Goal: Task Accomplishment & Management: Complete application form

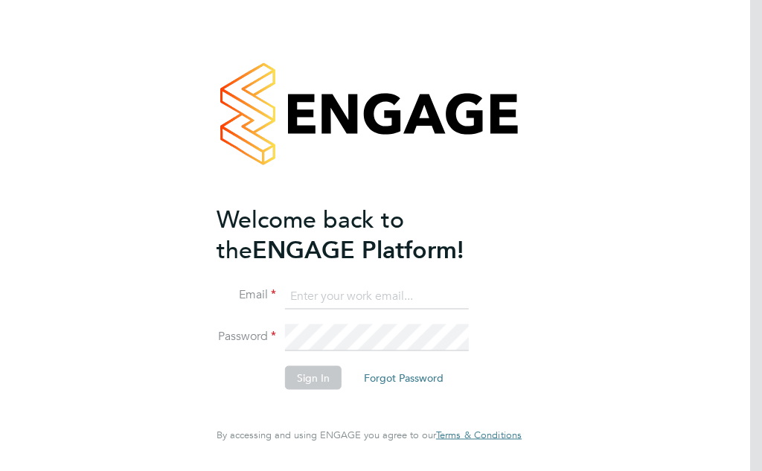
type input "[EMAIL_ADDRESS][DOMAIN_NAME]"
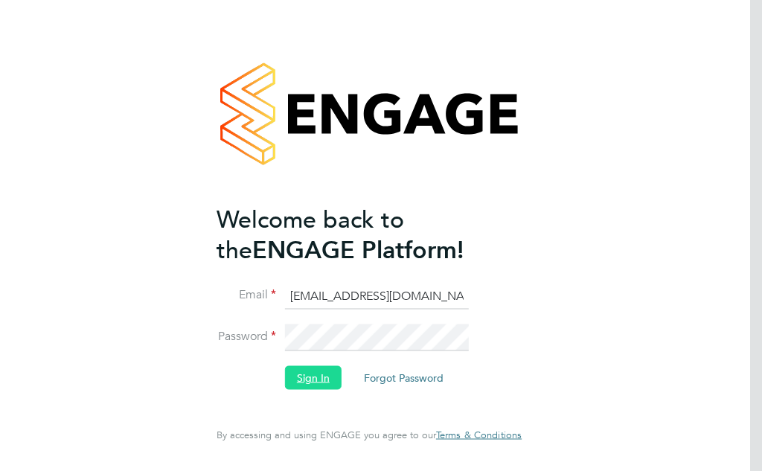
click at [304, 379] on button "Sign In" at bounding box center [313, 378] width 57 height 24
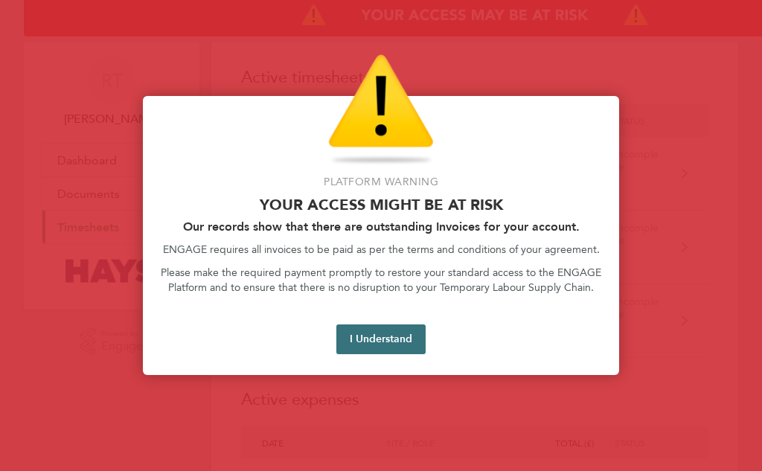
click at [376, 336] on button "I Understand" at bounding box center [380, 339] width 89 height 30
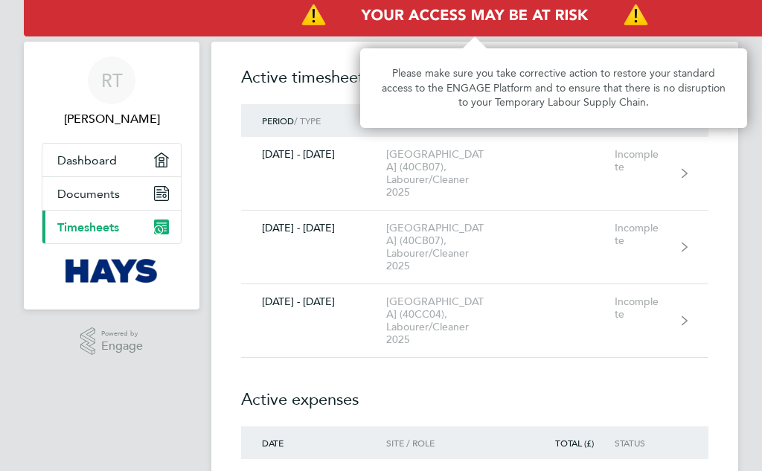
scroll to position [0, 164]
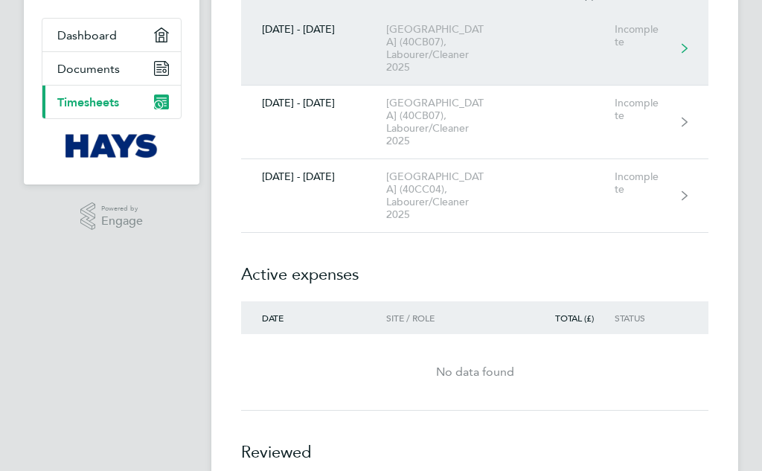
scroll to position [149, 0]
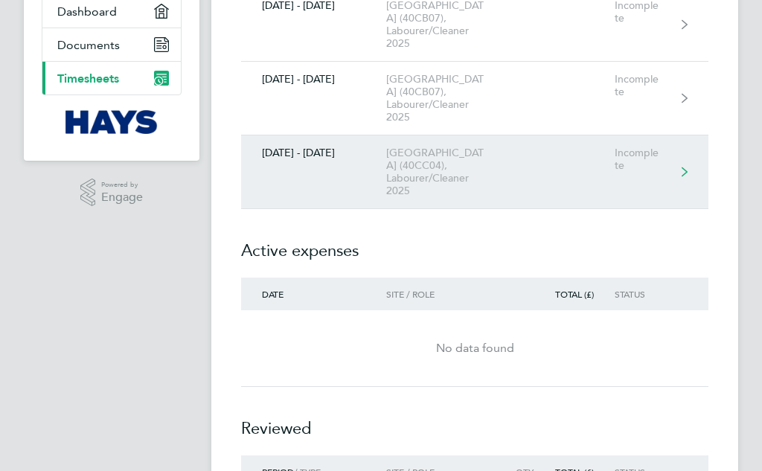
click at [362, 193] on link "30 Aug - 05 Sept 2025 University Of Leeds Campus (40CC04), Labourer/Cleaner 202…" at bounding box center [474, 172] width 467 height 74
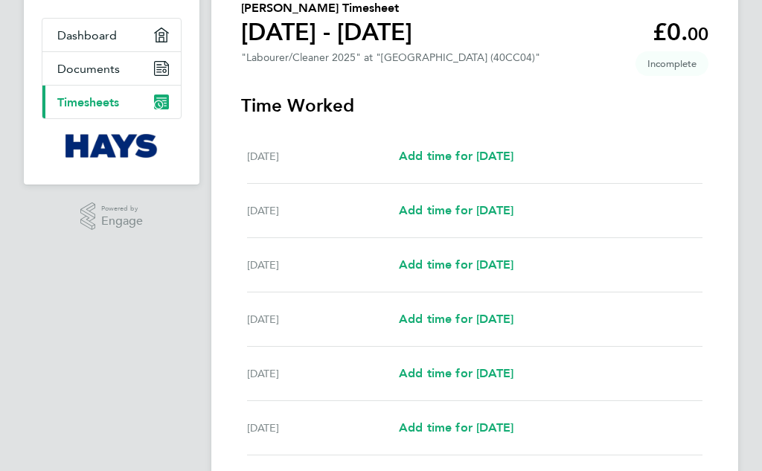
scroll to position [149, 0]
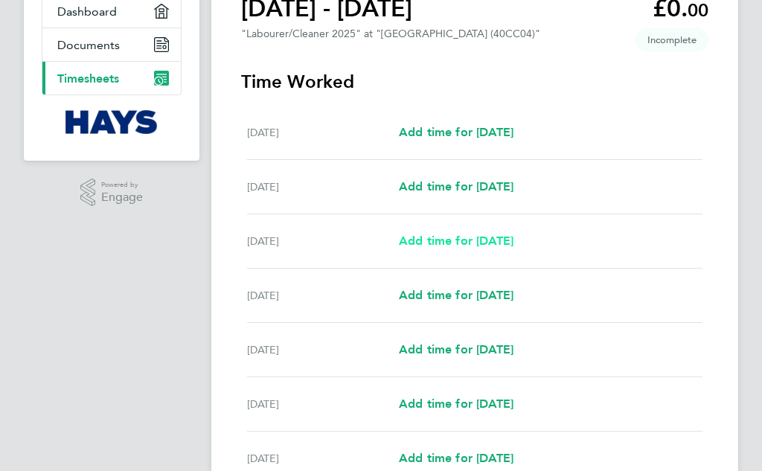
click at [479, 240] on span "Add time for Mon 01 Sep" at bounding box center [456, 241] width 115 height 14
select select "30"
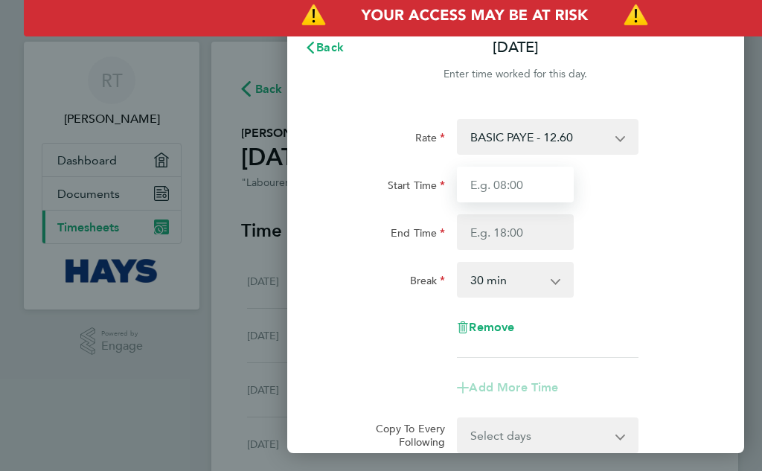
click at [524, 187] on input "Start Time" at bounding box center [515, 185] width 117 height 36
type input "07:30"
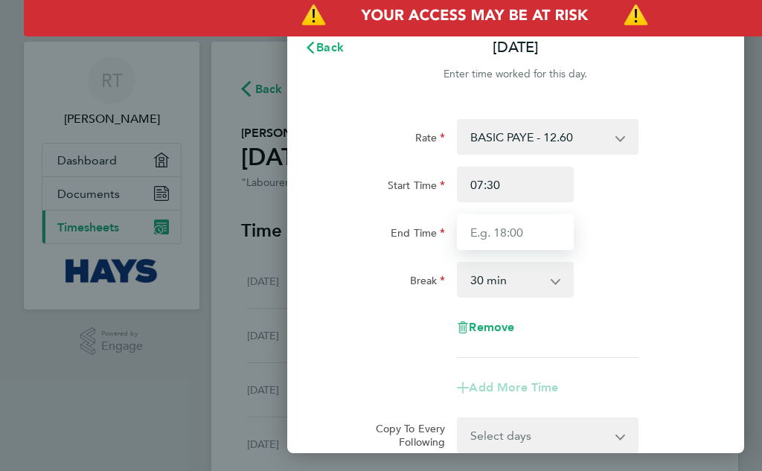
click at [508, 230] on input "End Time" at bounding box center [515, 232] width 117 height 36
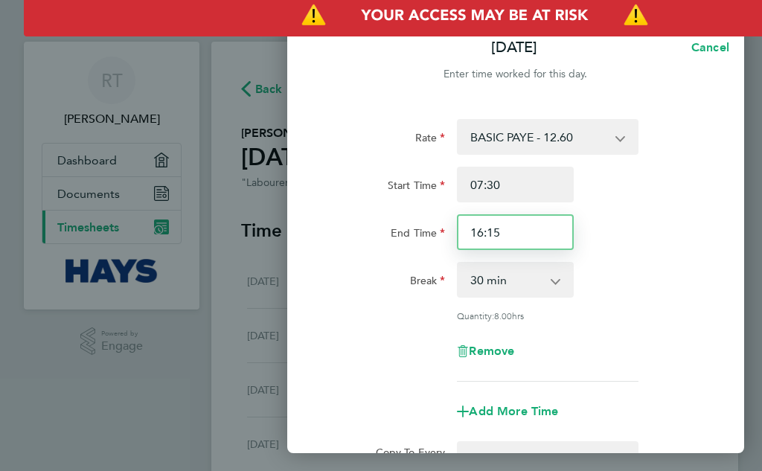
type input "16:15"
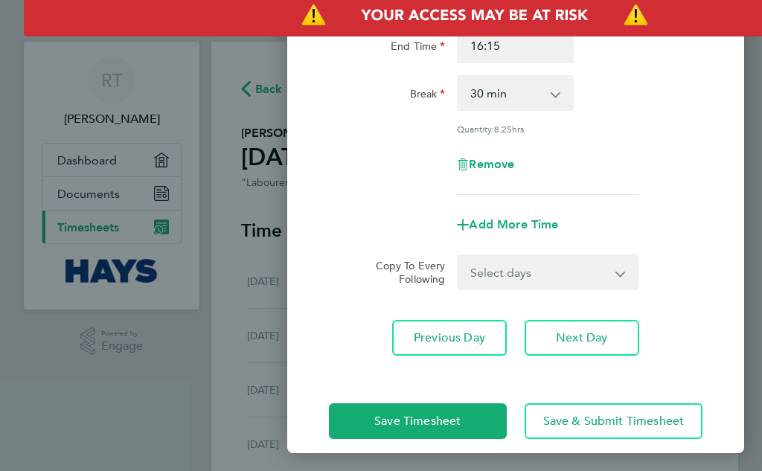
scroll to position [201, 0]
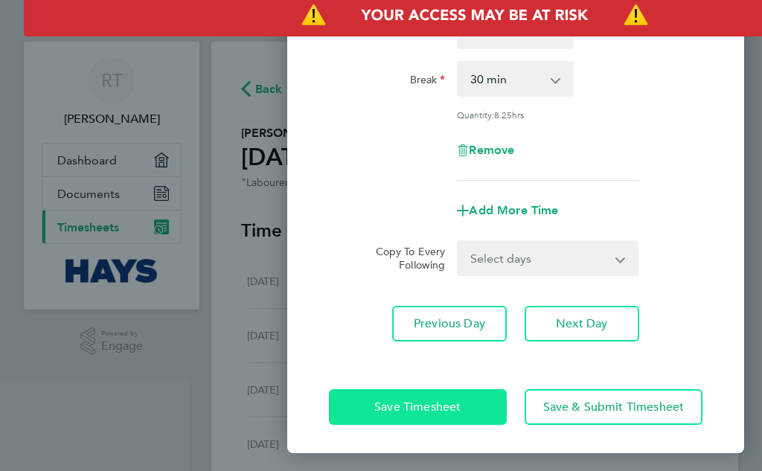
click at [446, 397] on button "Save Timesheet" at bounding box center [418, 407] width 178 height 36
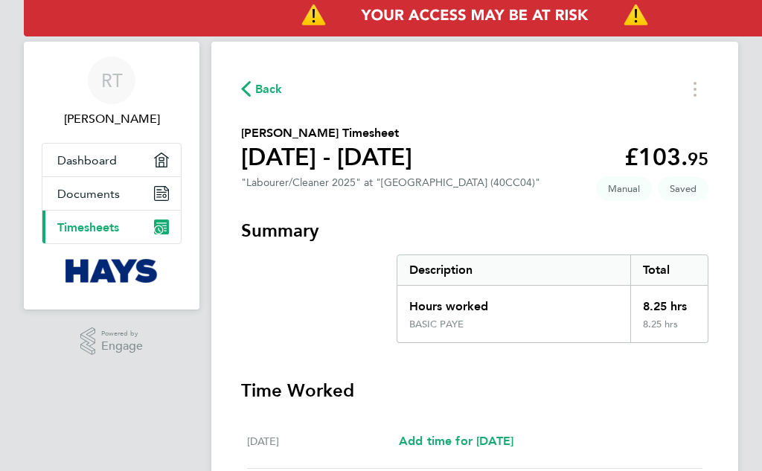
scroll to position [0, 164]
